Goal: Find specific page/section: Find specific page/section

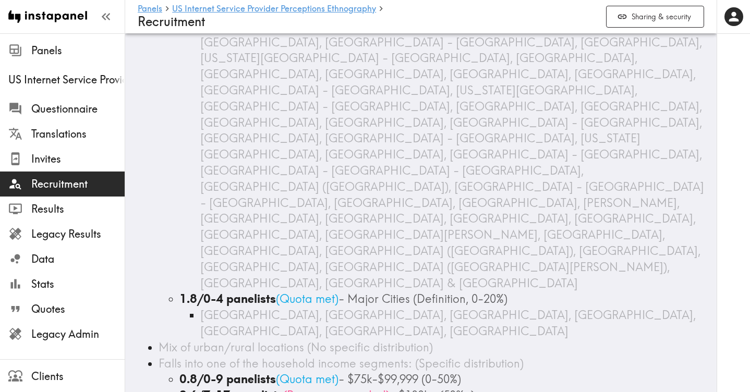
scroll to position [700, 0]
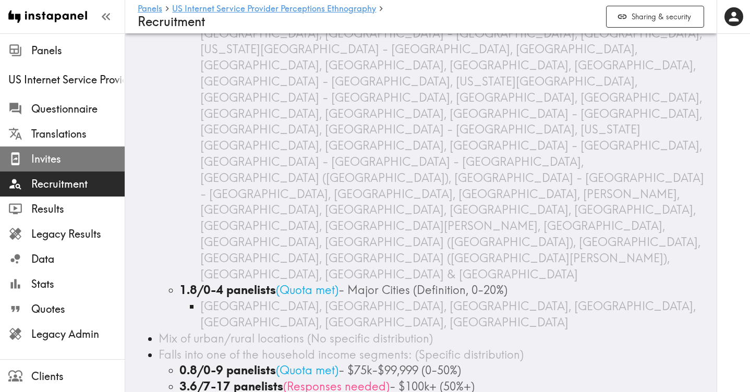
click at [71, 157] on span "Invites" at bounding box center [77, 159] width 93 height 15
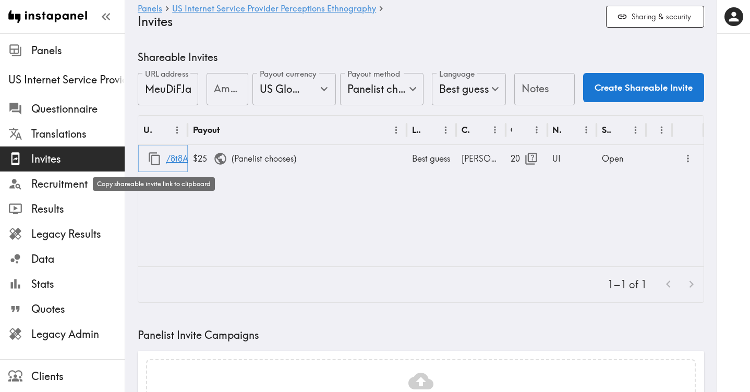
click at [151, 158] on icon "button" at bounding box center [155, 159] width 14 height 14
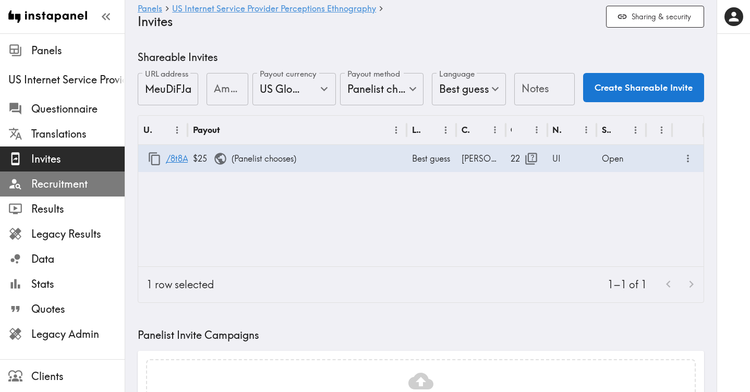
click at [68, 178] on span "Recruitment" at bounding box center [77, 184] width 93 height 15
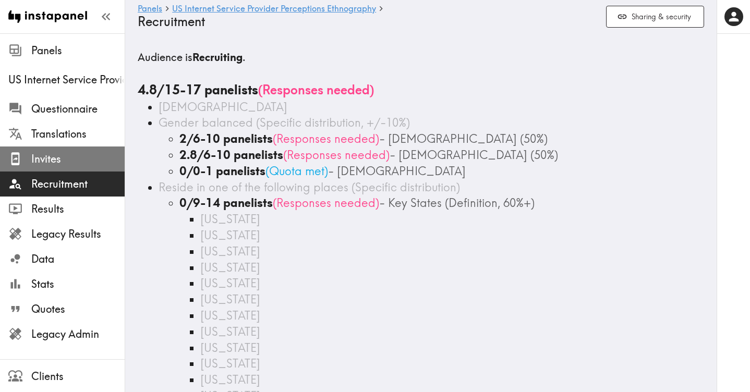
click at [65, 159] on span "Invites" at bounding box center [77, 159] width 93 height 15
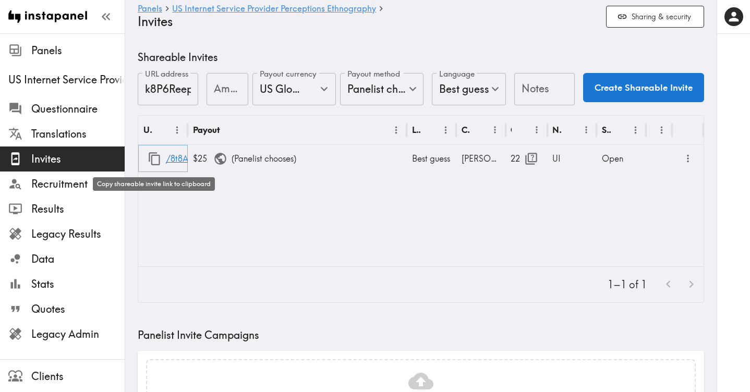
click at [152, 158] on icon "button" at bounding box center [154, 158] width 11 height 13
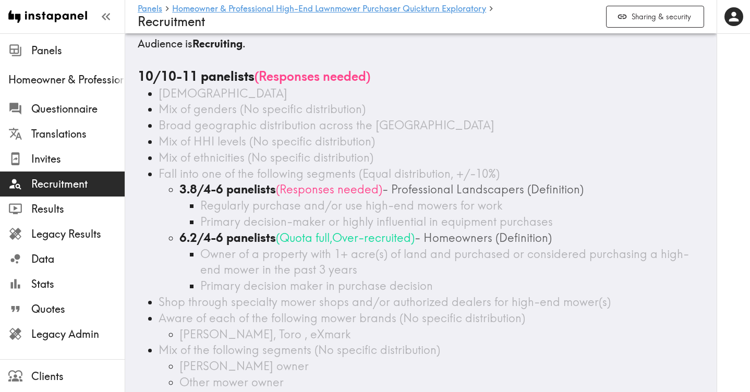
scroll to position [15, 0]
